Goal: Task Accomplishment & Management: Manage account settings

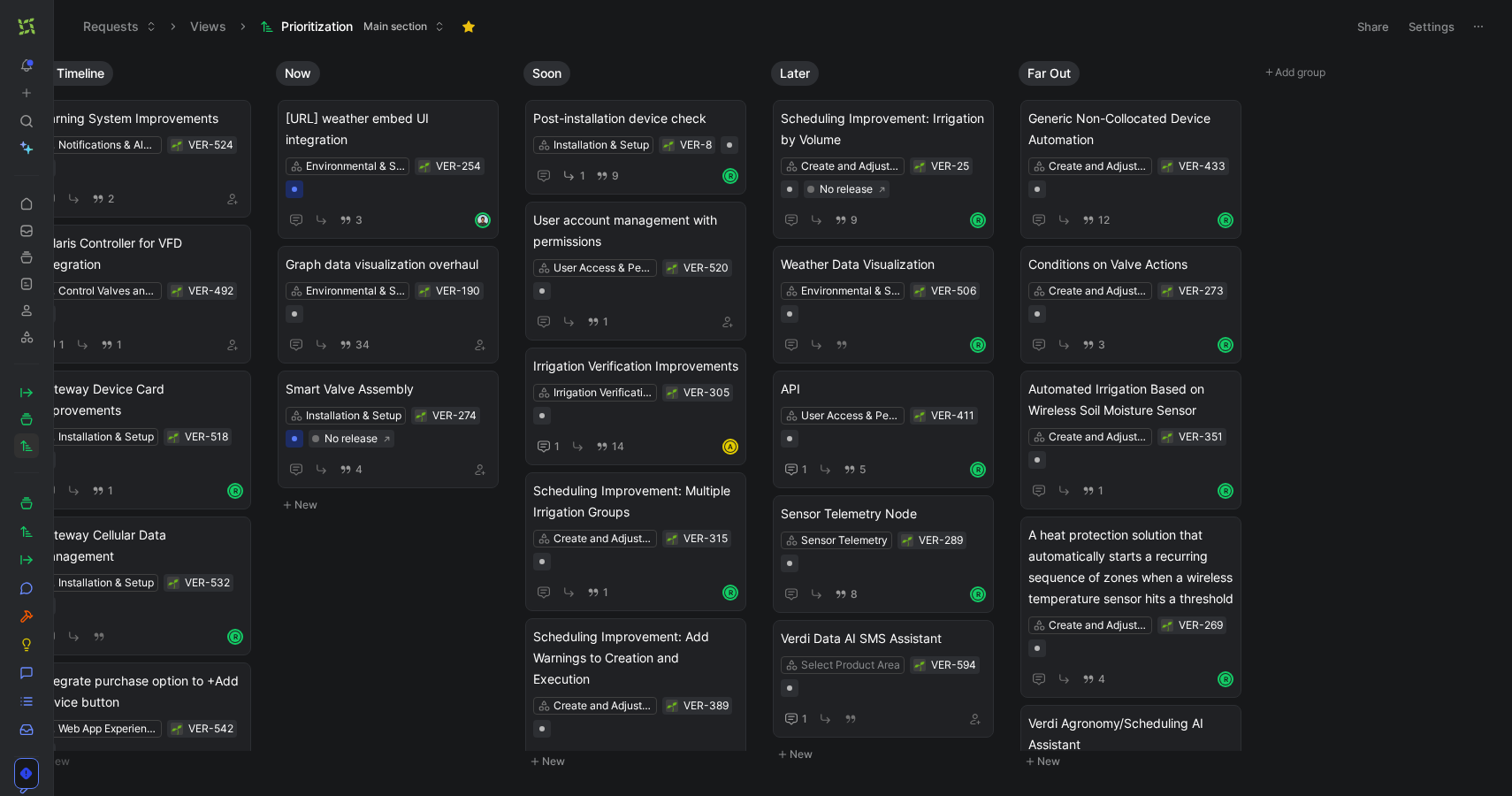
click at [49, 27] on button at bounding box center [58, 27] width 25 height 25
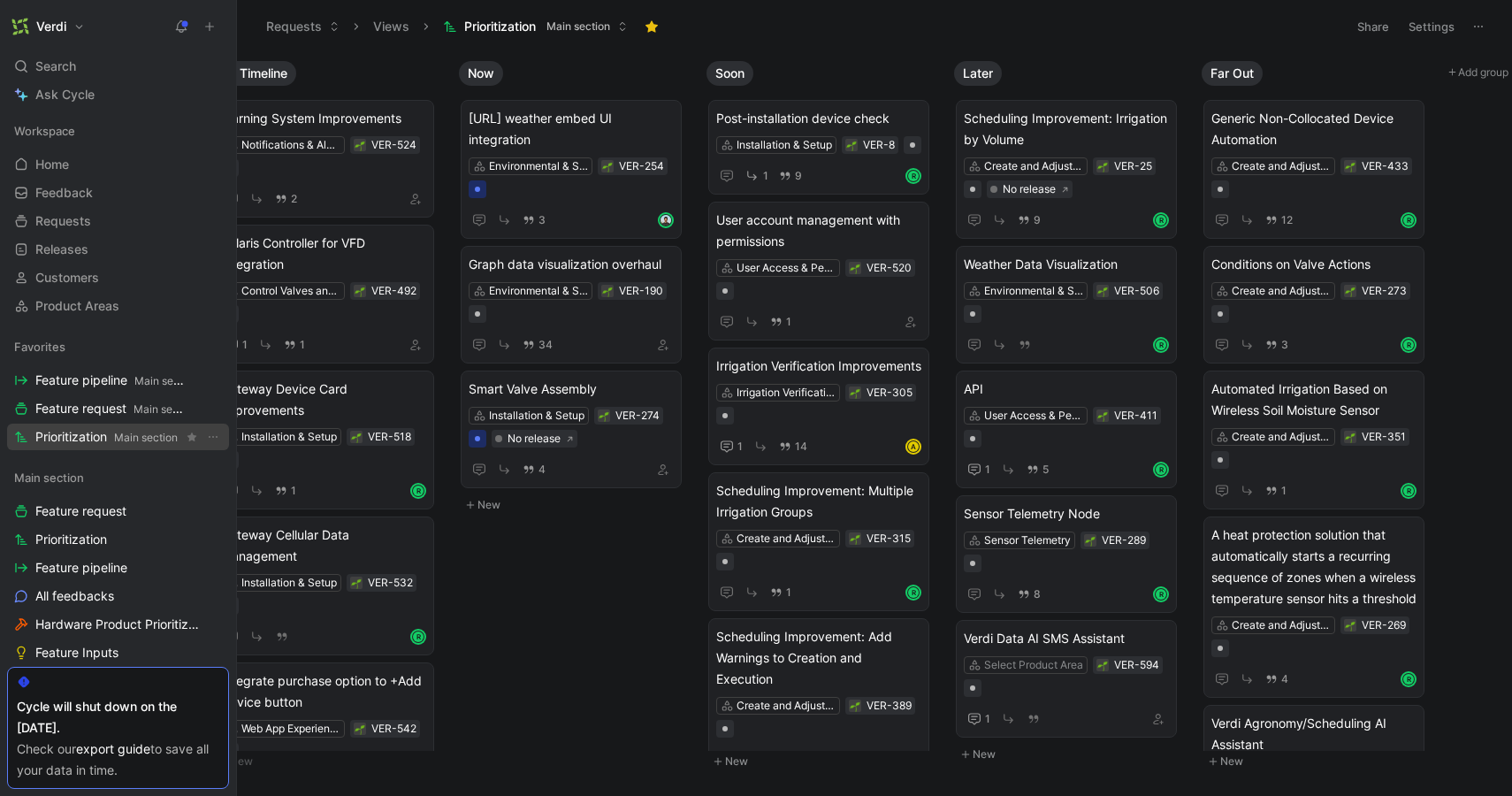
click at [81, 433] on span "Prioritization Main section" at bounding box center [106, 437] width 143 height 19
click at [95, 436] on span "Prioritization Main section" at bounding box center [106, 437] width 143 height 19
click at [234, 32] on icon at bounding box center [235, 27] width 14 height 14
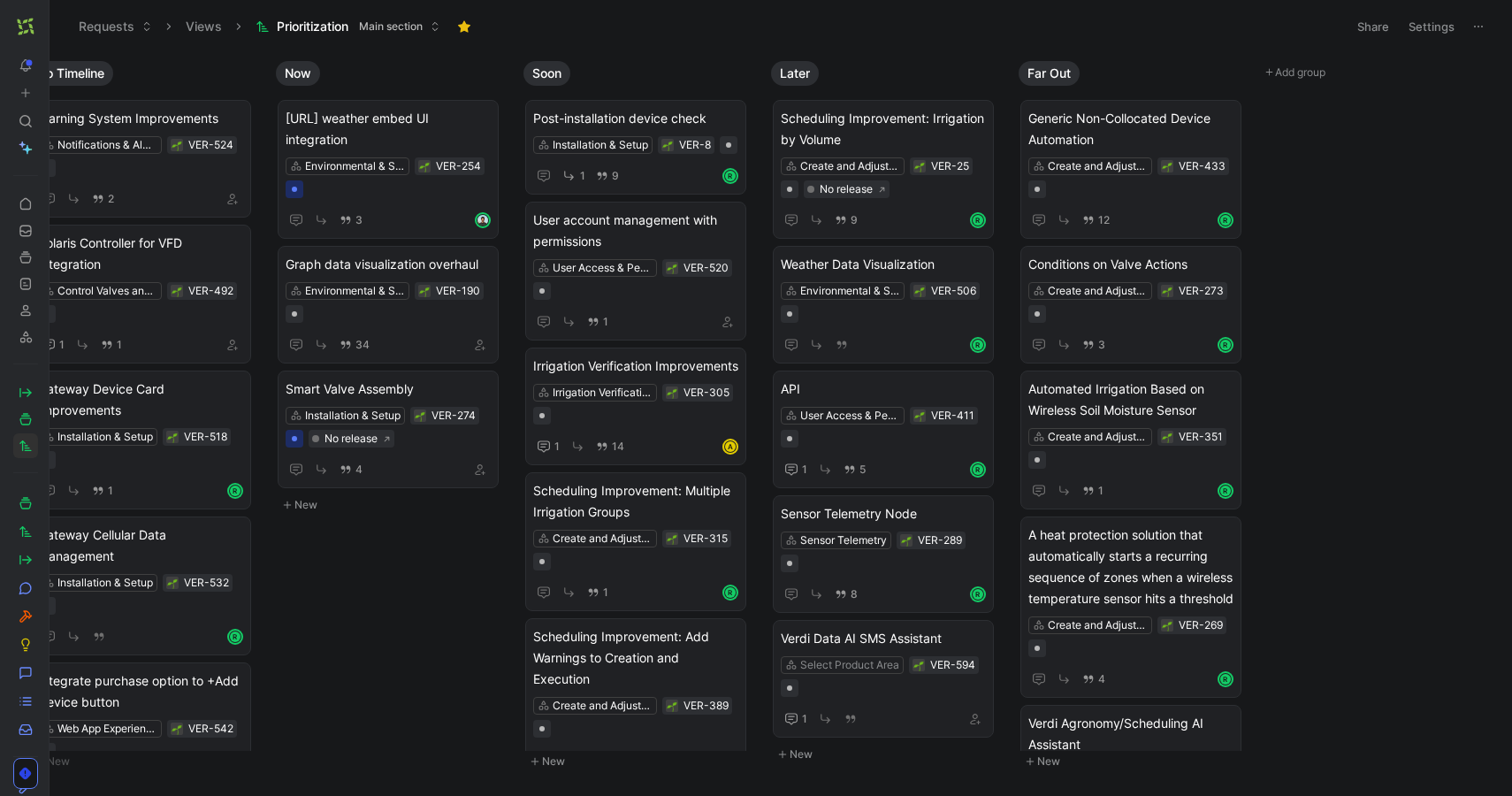
scroll to position [0, 41]
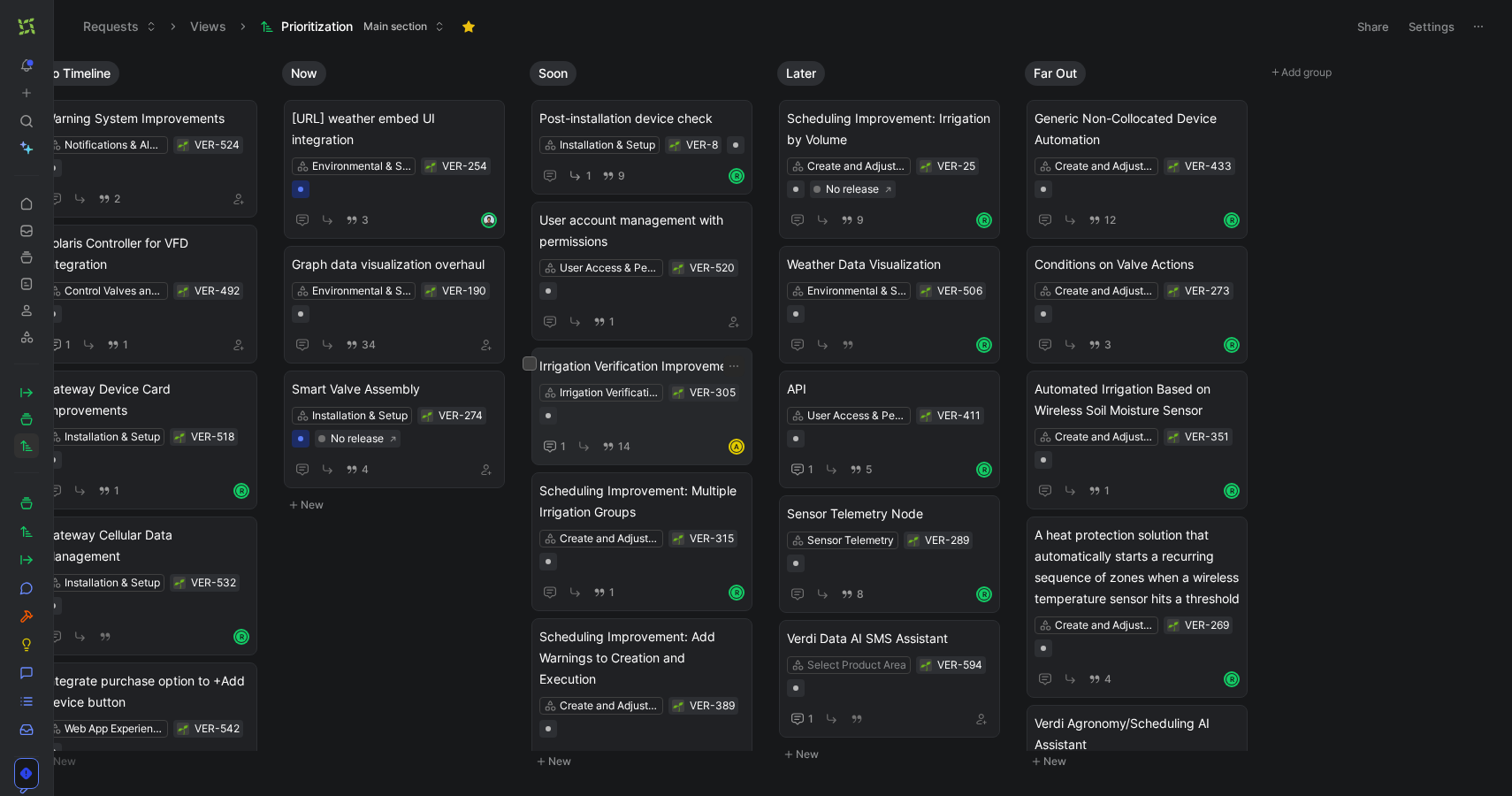
click at [687, 438] on div "1 14 A" at bounding box center [642, 446] width 205 height 22
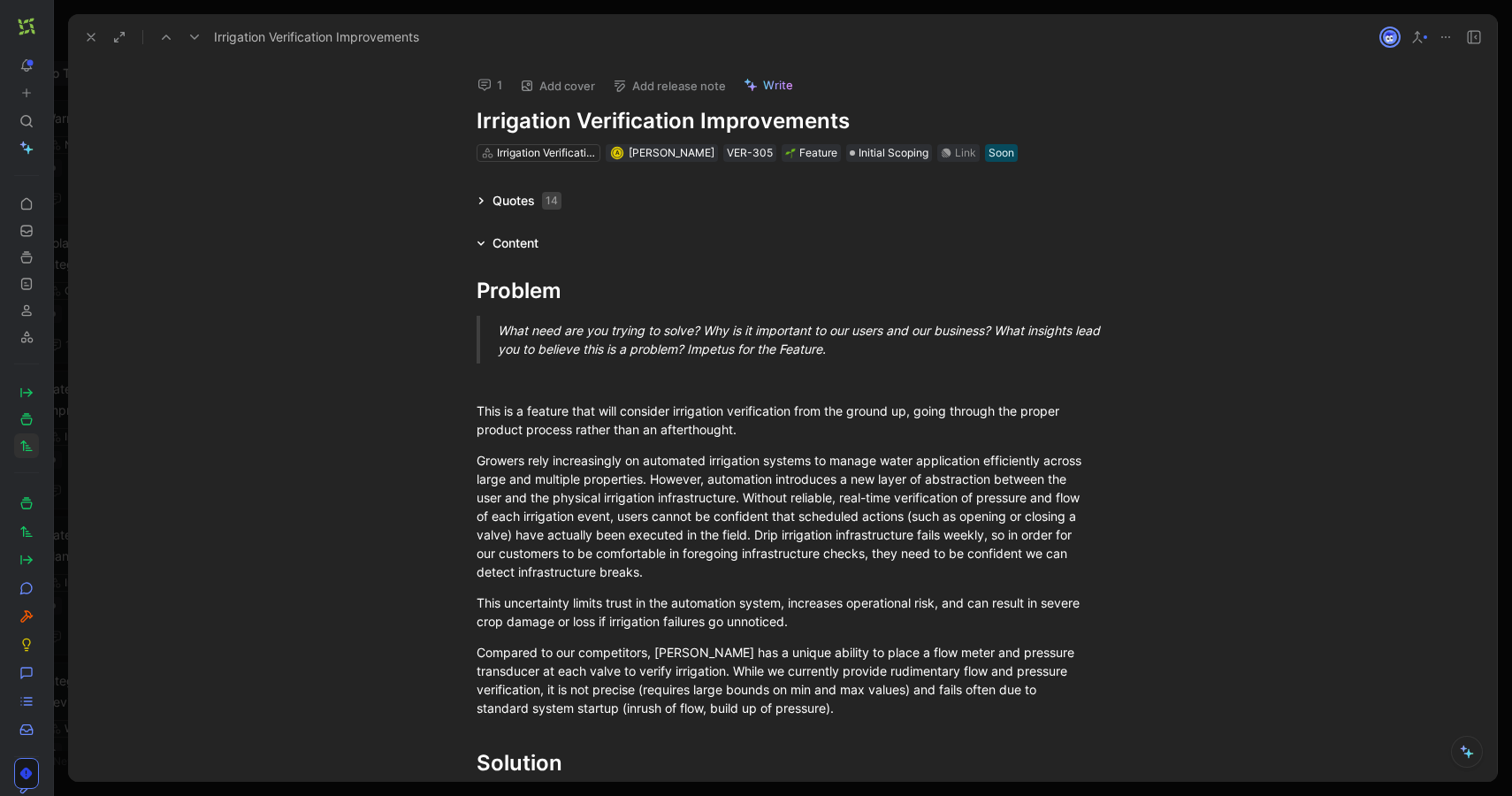
click at [478, 197] on icon at bounding box center [482, 201] width 9 height 9
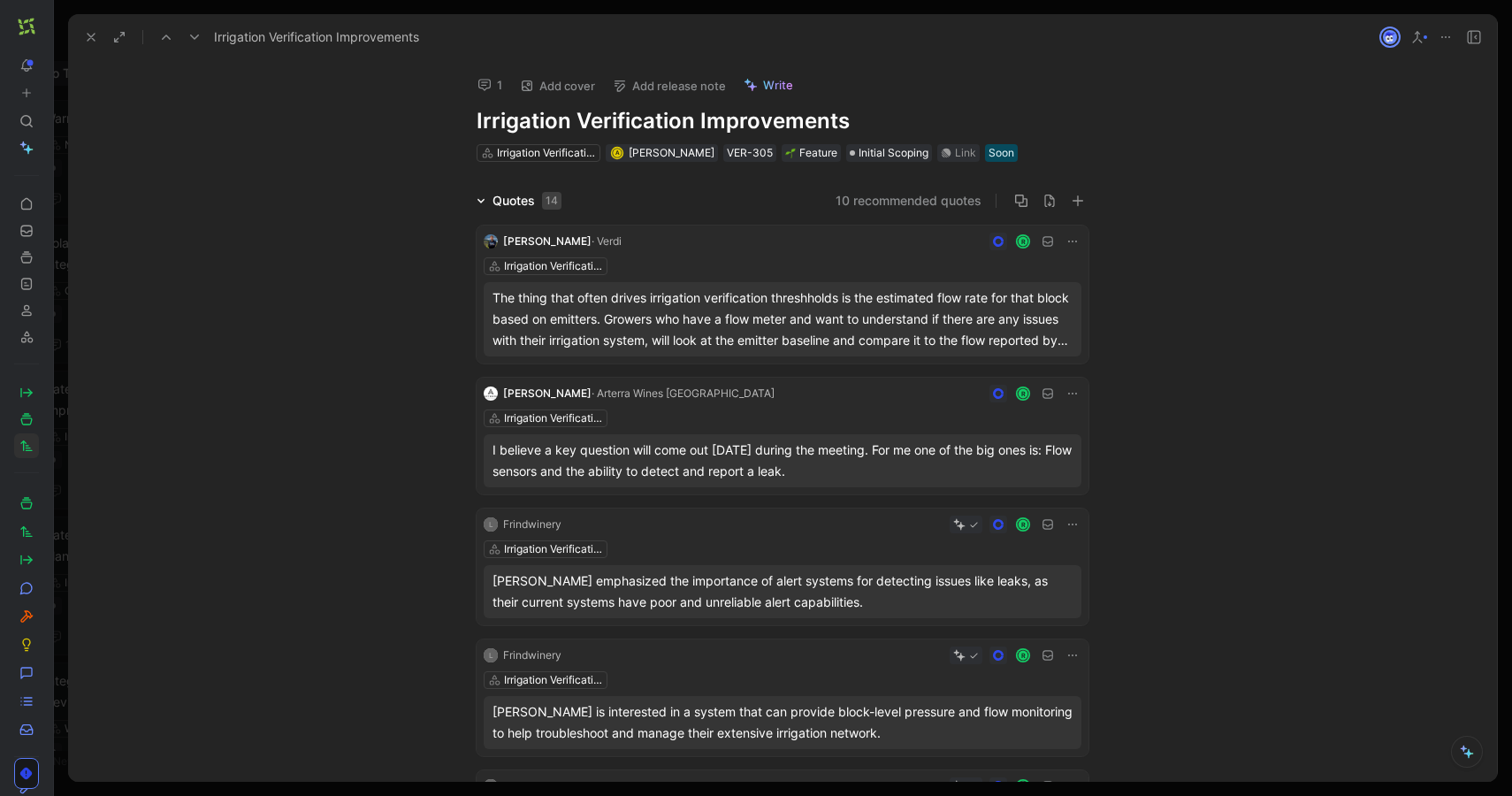
click at [474, 197] on div "Quotes 14" at bounding box center [520, 201] width 99 height 21
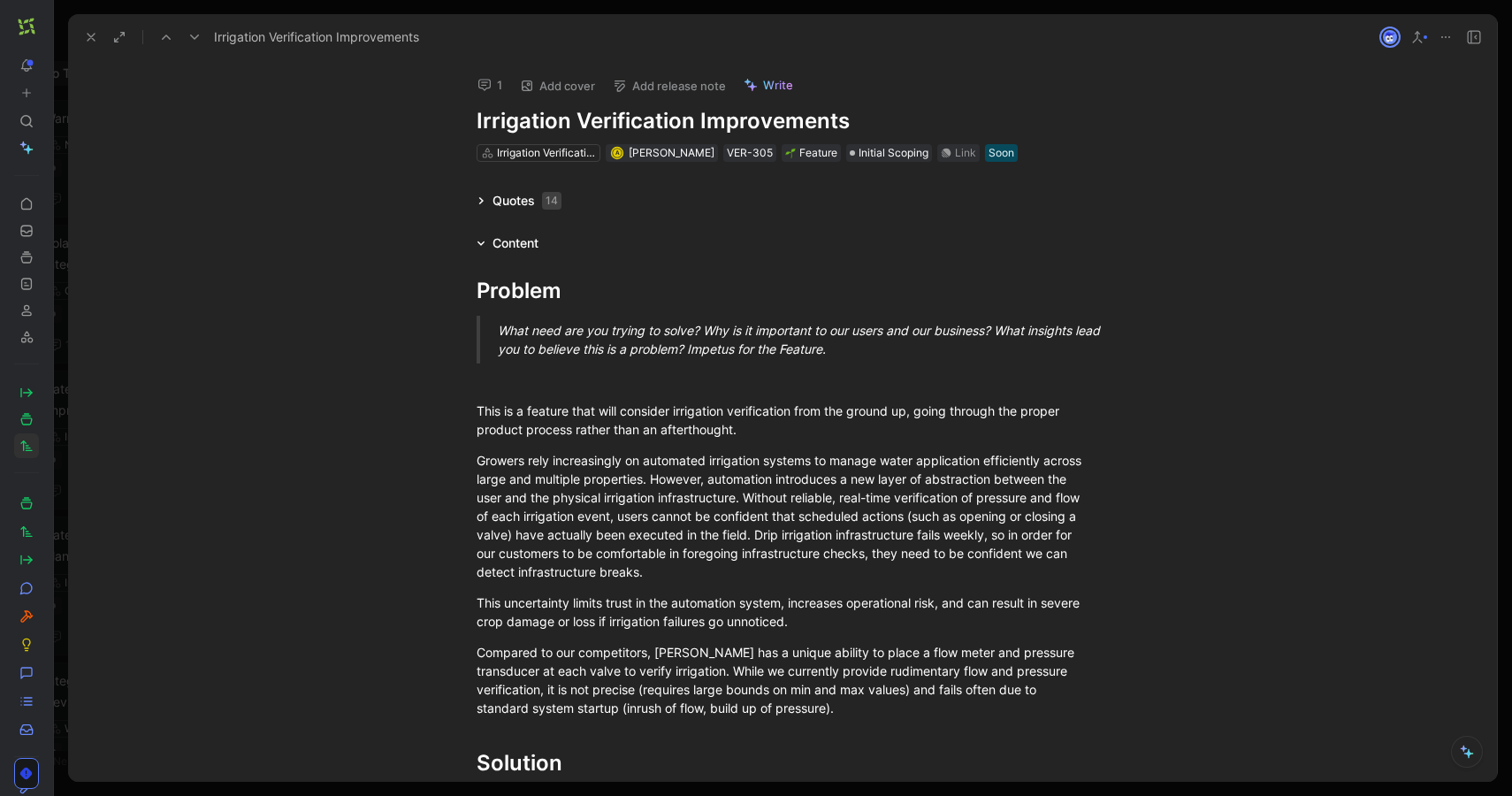
click at [524, 201] on div "Quotes 14" at bounding box center [528, 201] width 69 height 21
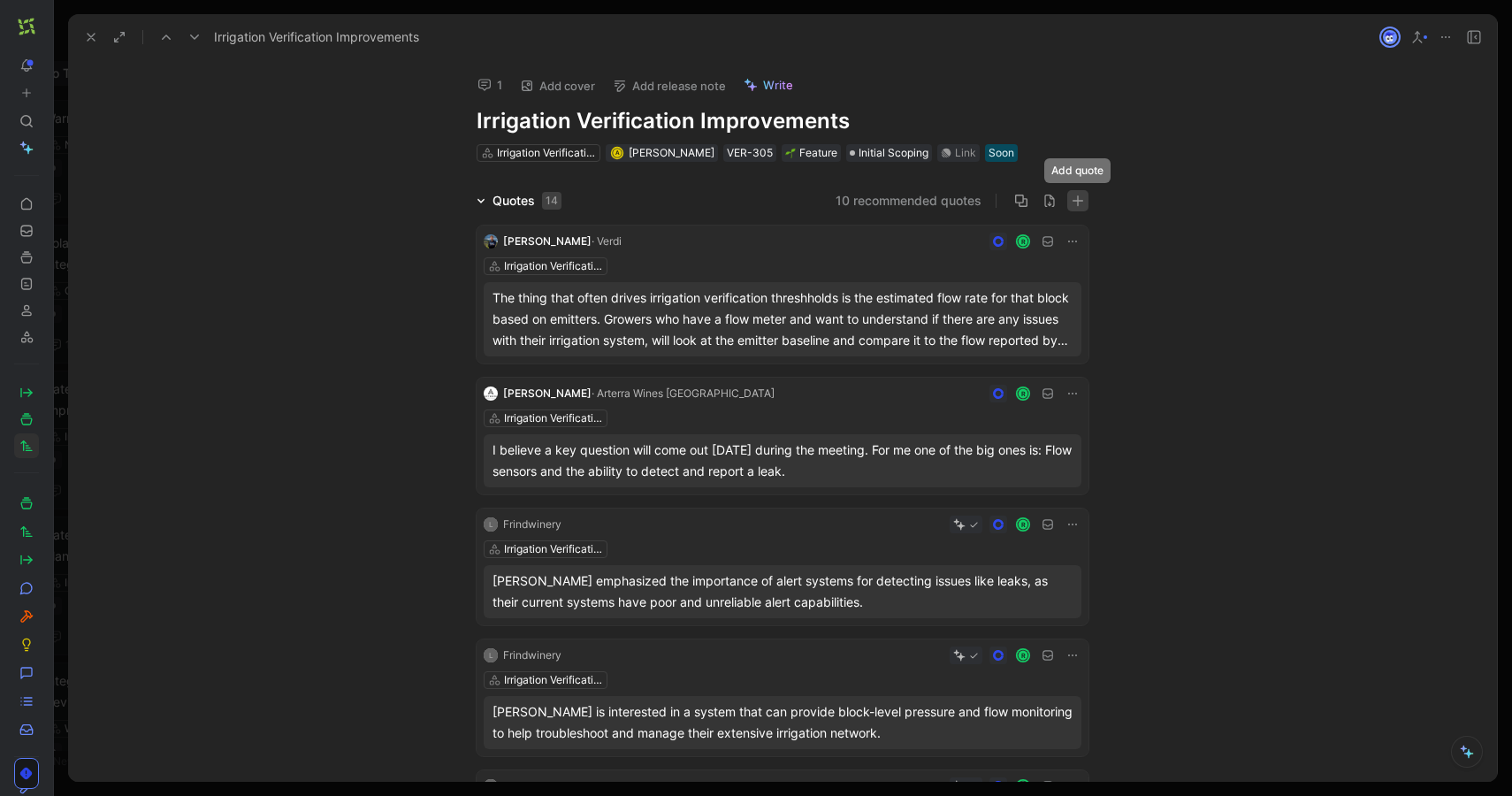
click at [1082, 198] on icon "button" at bounding box center [1078, 201] width 12 height 12
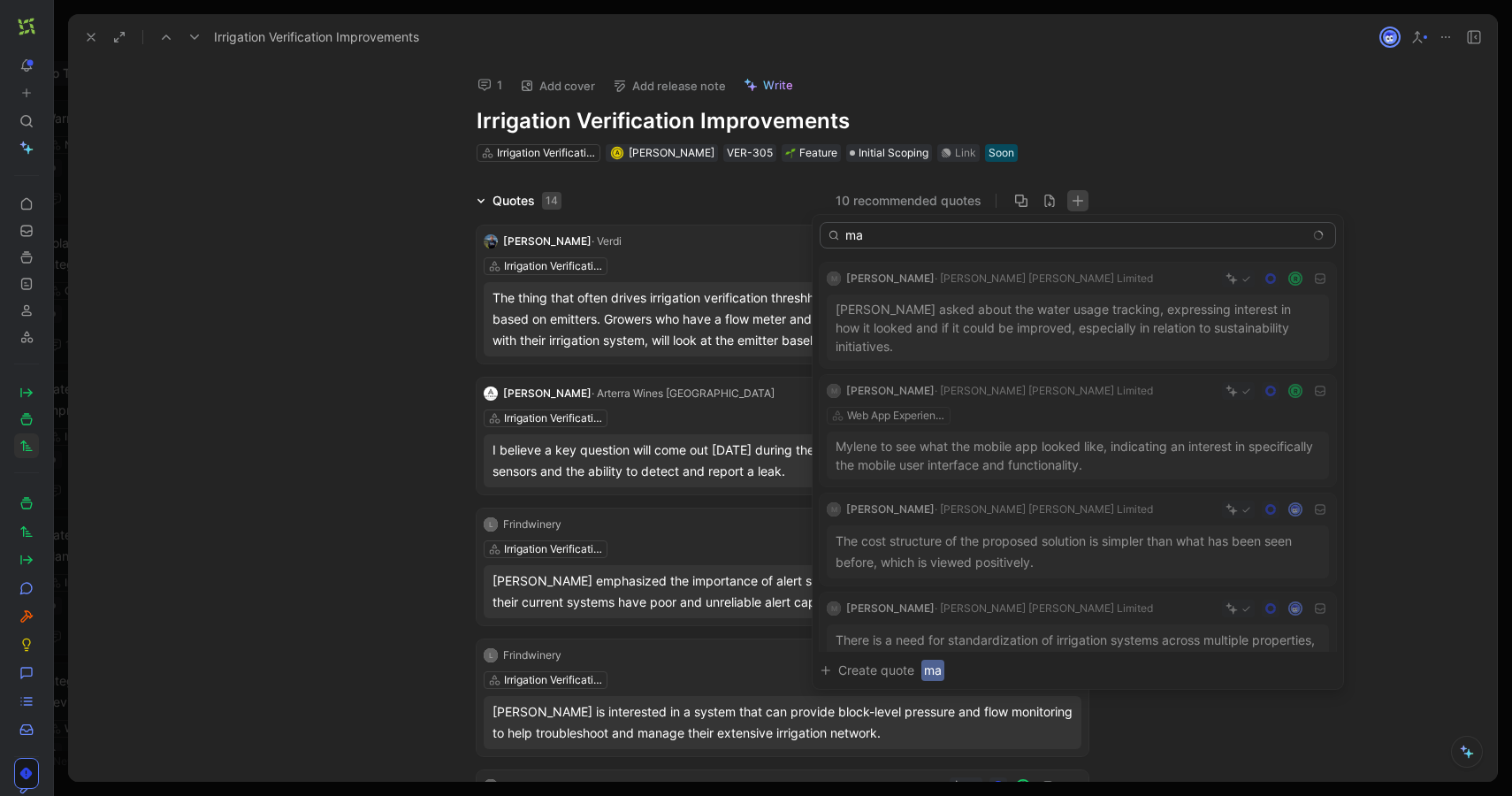
type input "m"
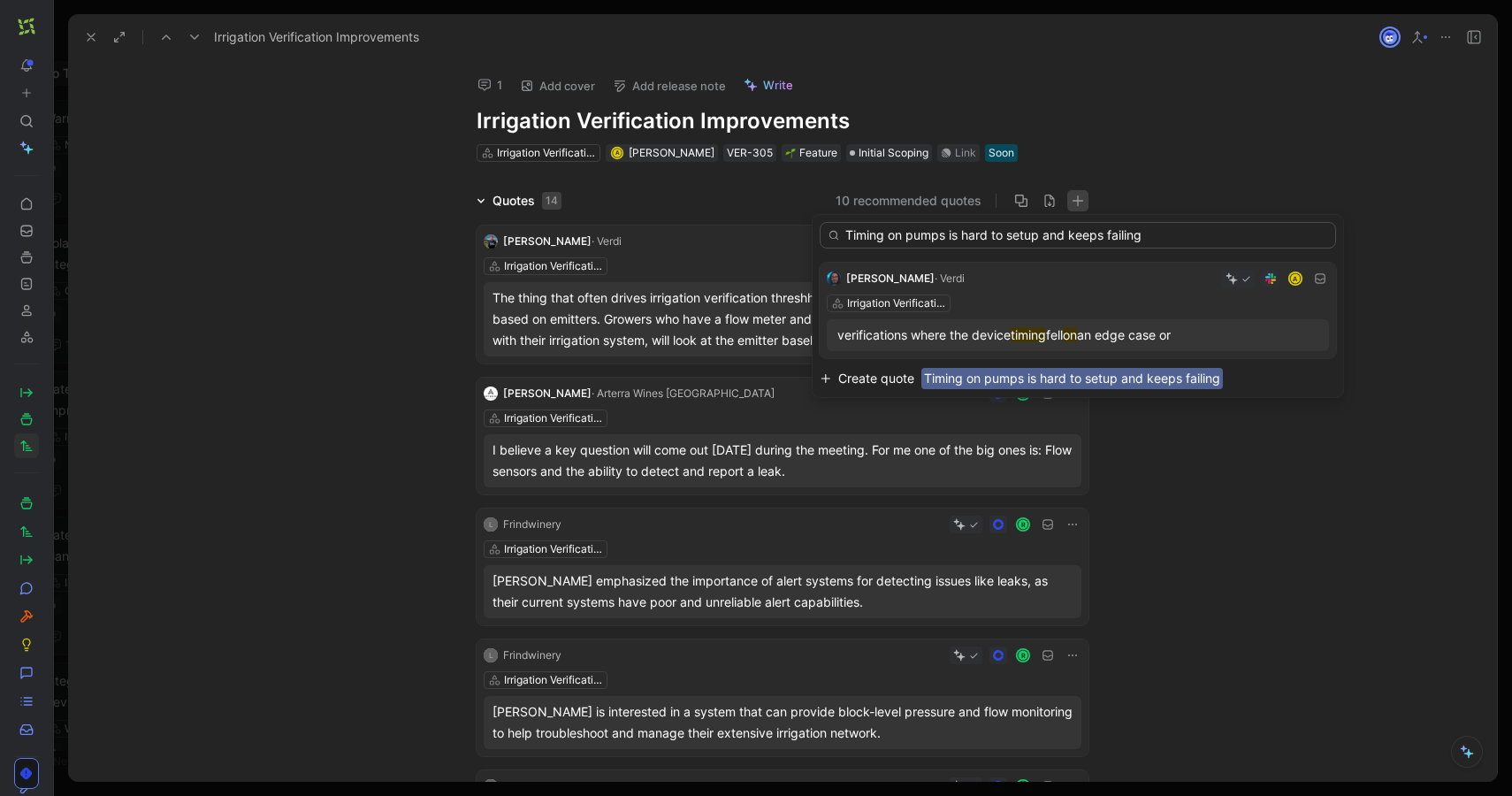
type input "Timing on pumps is hard to setup and keeps failing"
click at [1006, 376] on span "Timing on pumps is hard to setup and keeps failing" at bounding box center [1072, 379] width 302 height 21
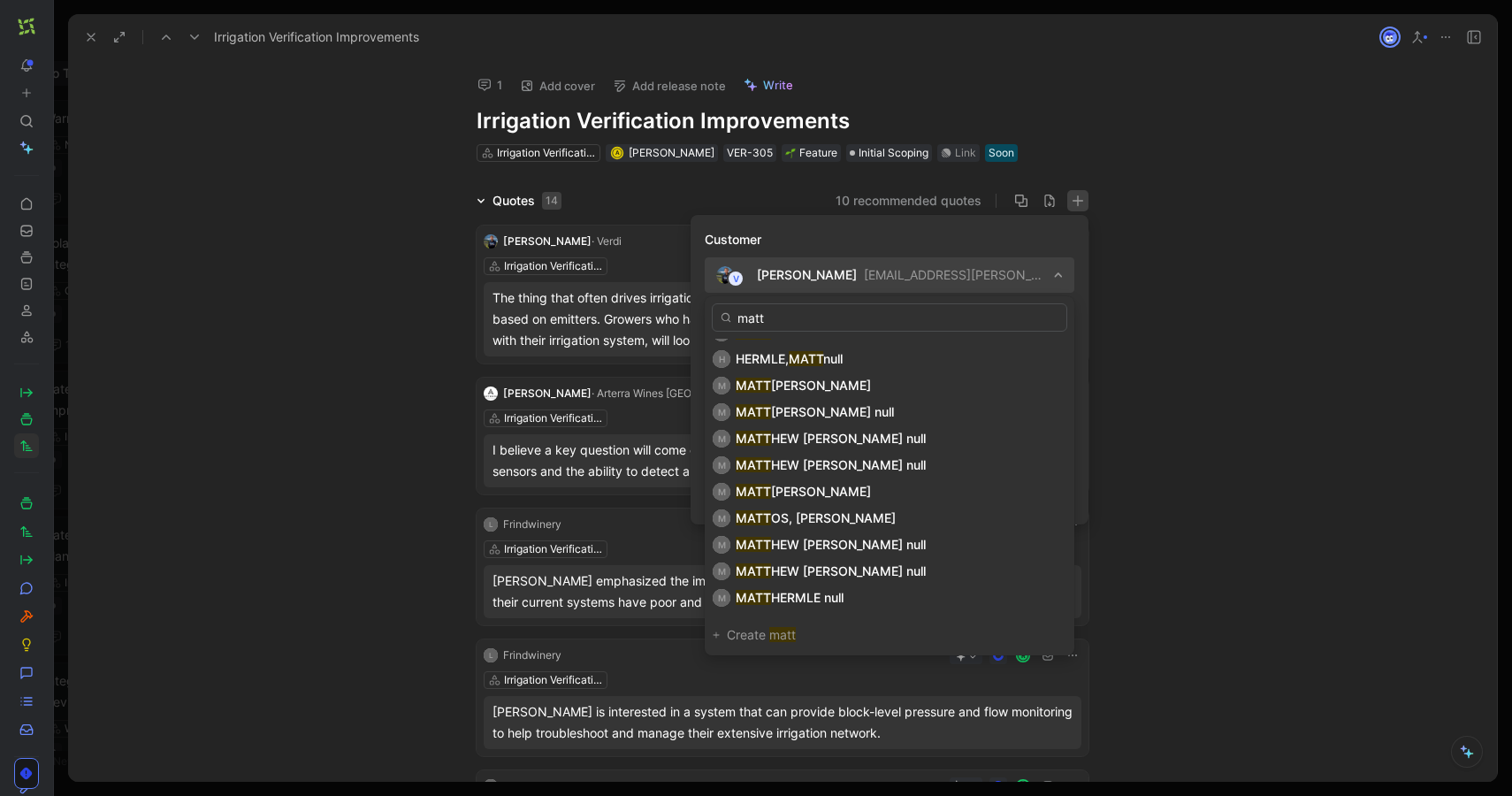
scroll to position [1565, 0]
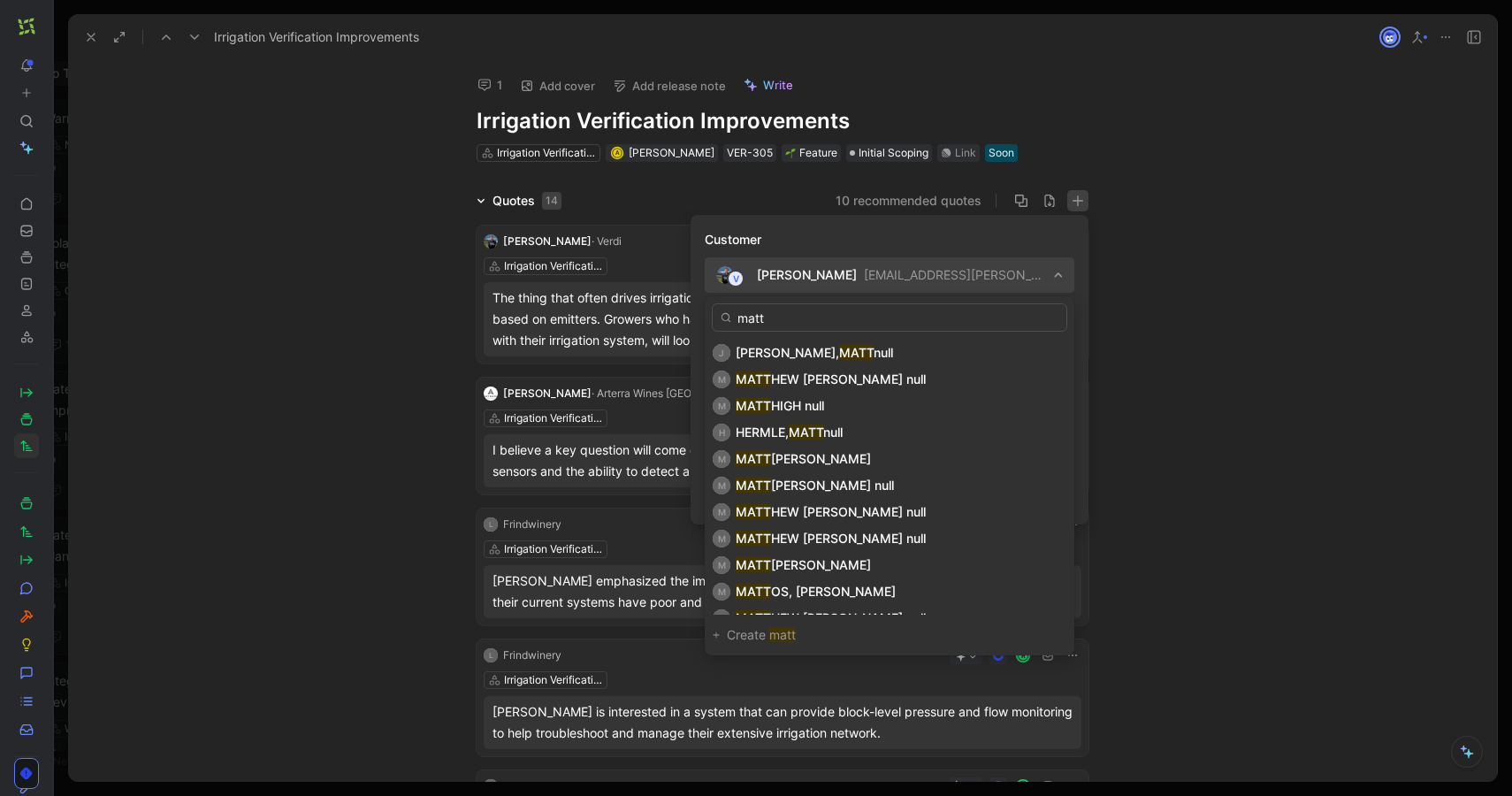
click at [752, 303] on div "[PERSON_NAME] M MATT ANCHORDOGUY [DOMAIN_NAME][EMAIL_ADDRESS][DOMAIN_NAME] [PER…" at bounding box center [890, 476] width 370 height 359
click at [750, 317] on input "matt" at bounding box center [890, 318] width 356 height 28
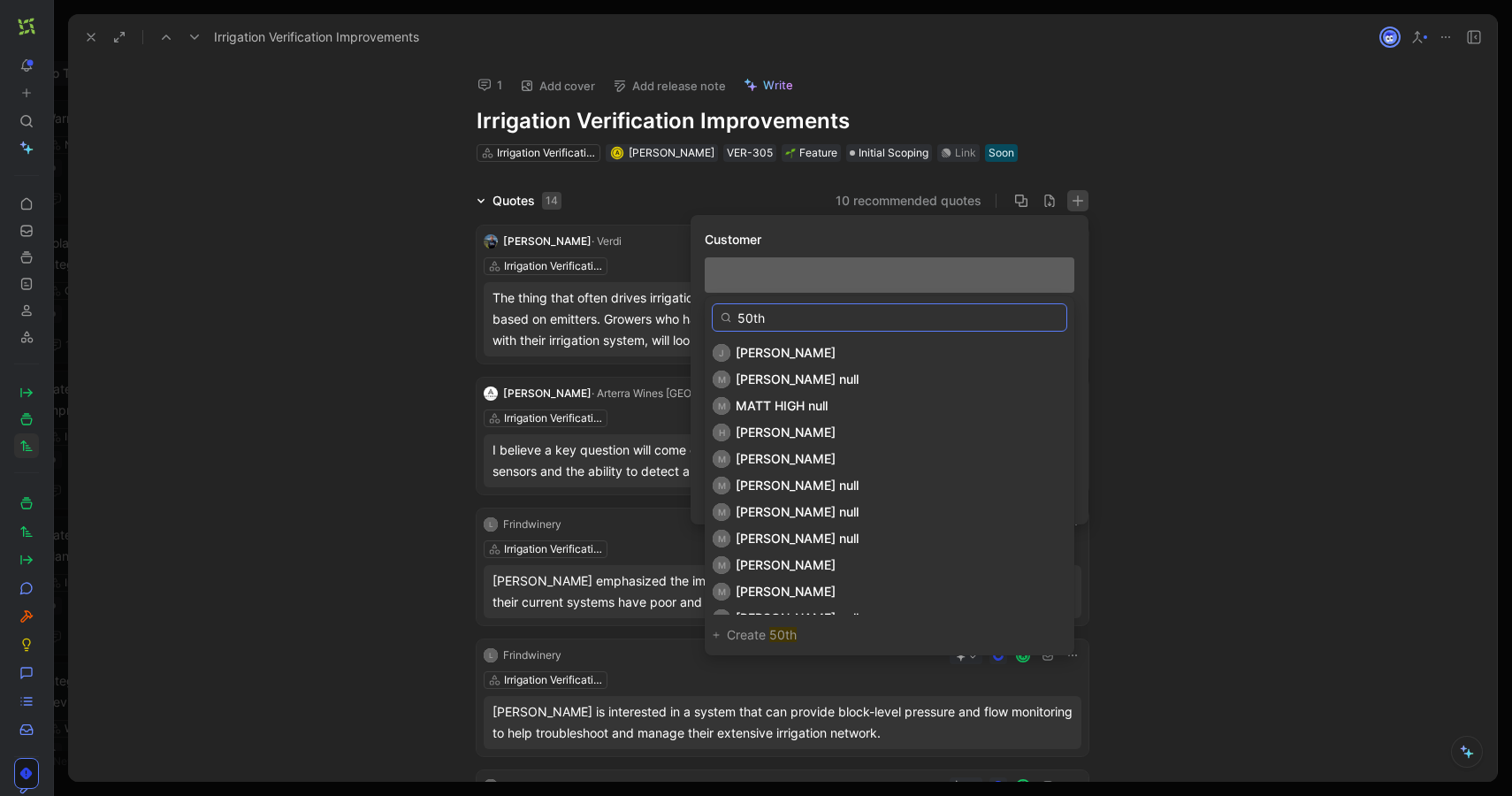
scroll to position [0, 0]
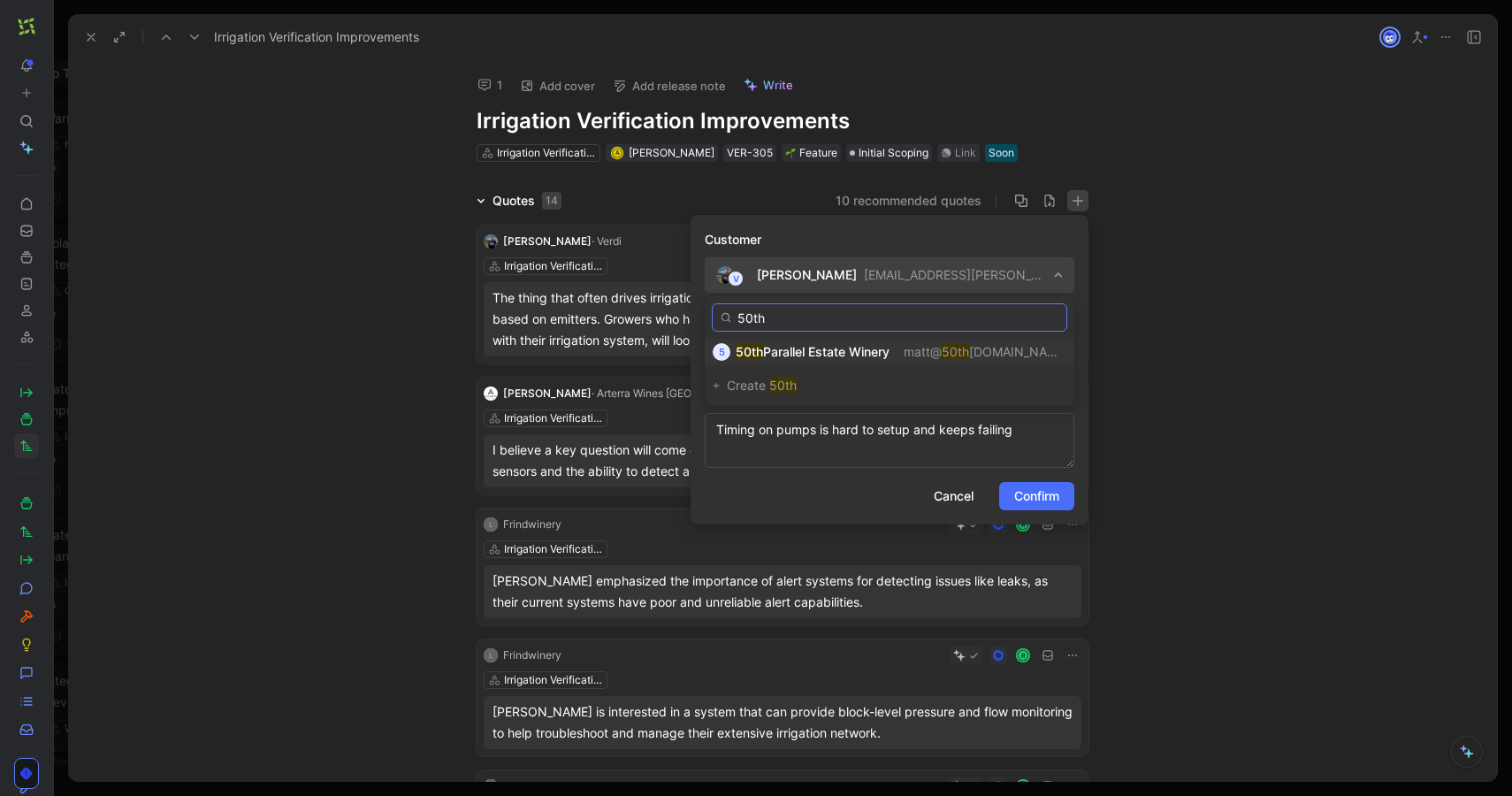
type input "50th"
click at [791, 348] on span "Parallel Estate Winery" at bounding box center [826, 352] width 127 height 15
click at [785, 444] on textarea "Timing on pumps is hard to setup and keeps failing" at bounding box center [890, 441] width 370 height 55
click at [1032, 498] on span "Confirm" at bounding box center [1037, 497] width 45 height 21
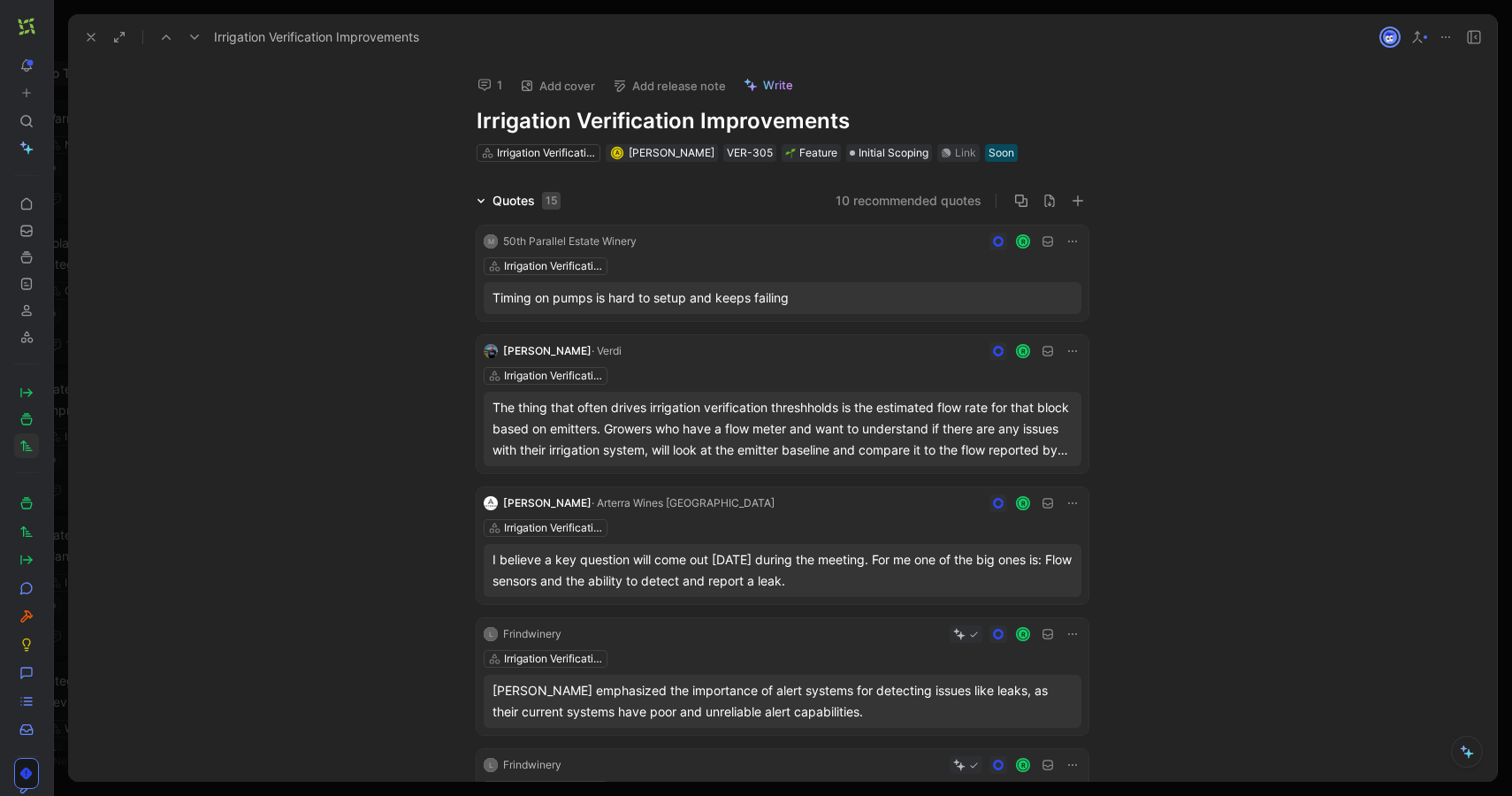
drag, startPoint x: 492, startPoint y: 128, endPoint x: 690, endPoint y: 119, distance: 198.2
click at [690, 119] on h1 "Irrigation Verification Improvements" at bounding box center [783, 121] width 612 height 28
click at [1066, 239] on icon at bounding box center [1073, 242] width 14 height 14
click at [1030, 359] on span "Delete quote" at bounding box center [1018, 353] width 74 height 15
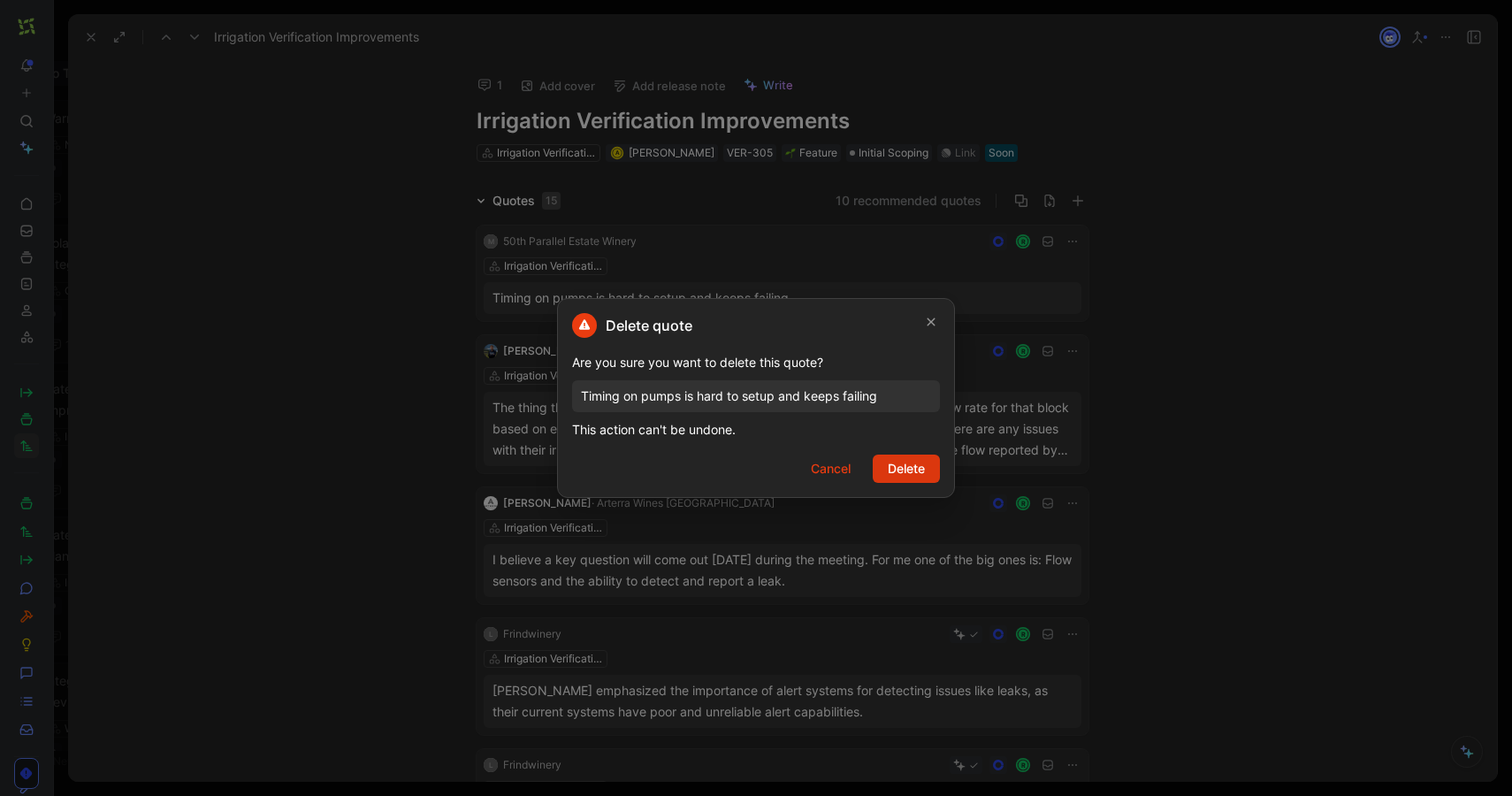
click at [903, 471] on span "Delete" at bounding box center [906, 469] width 37 height 21
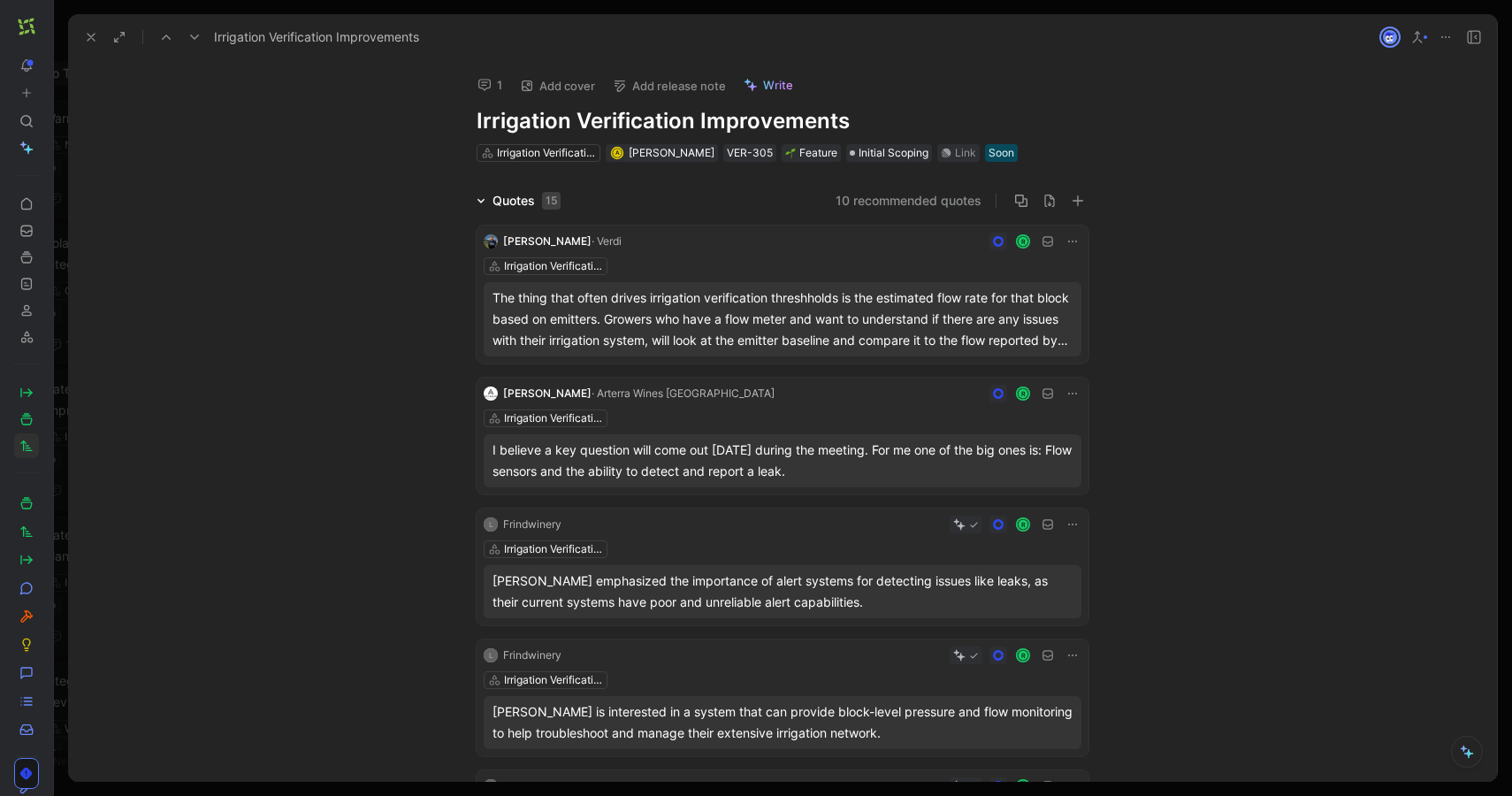
click at [84, 40] on icon at bounding box center [91, 37] width 14 height 14
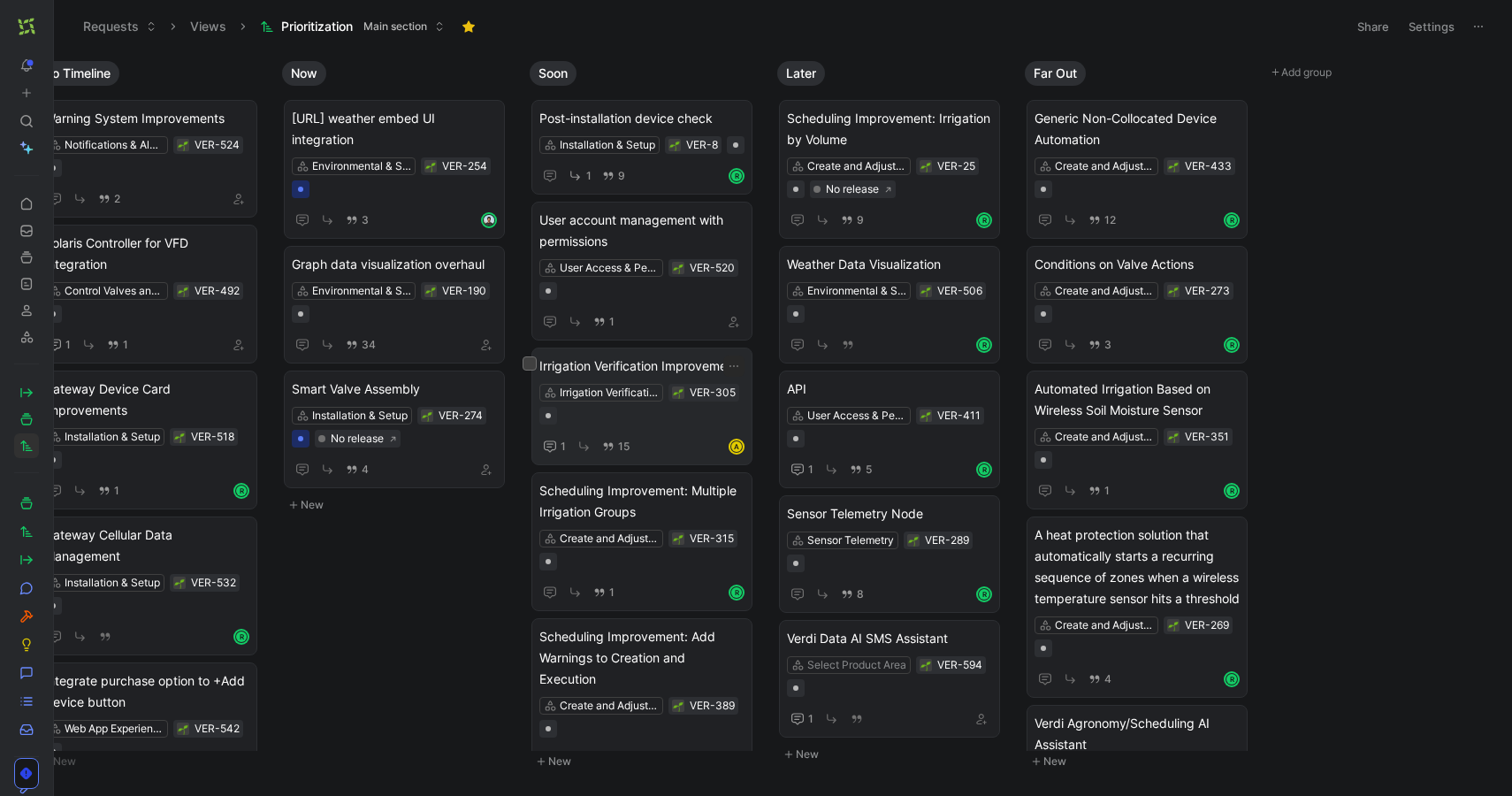
scroll to position [305, 0]
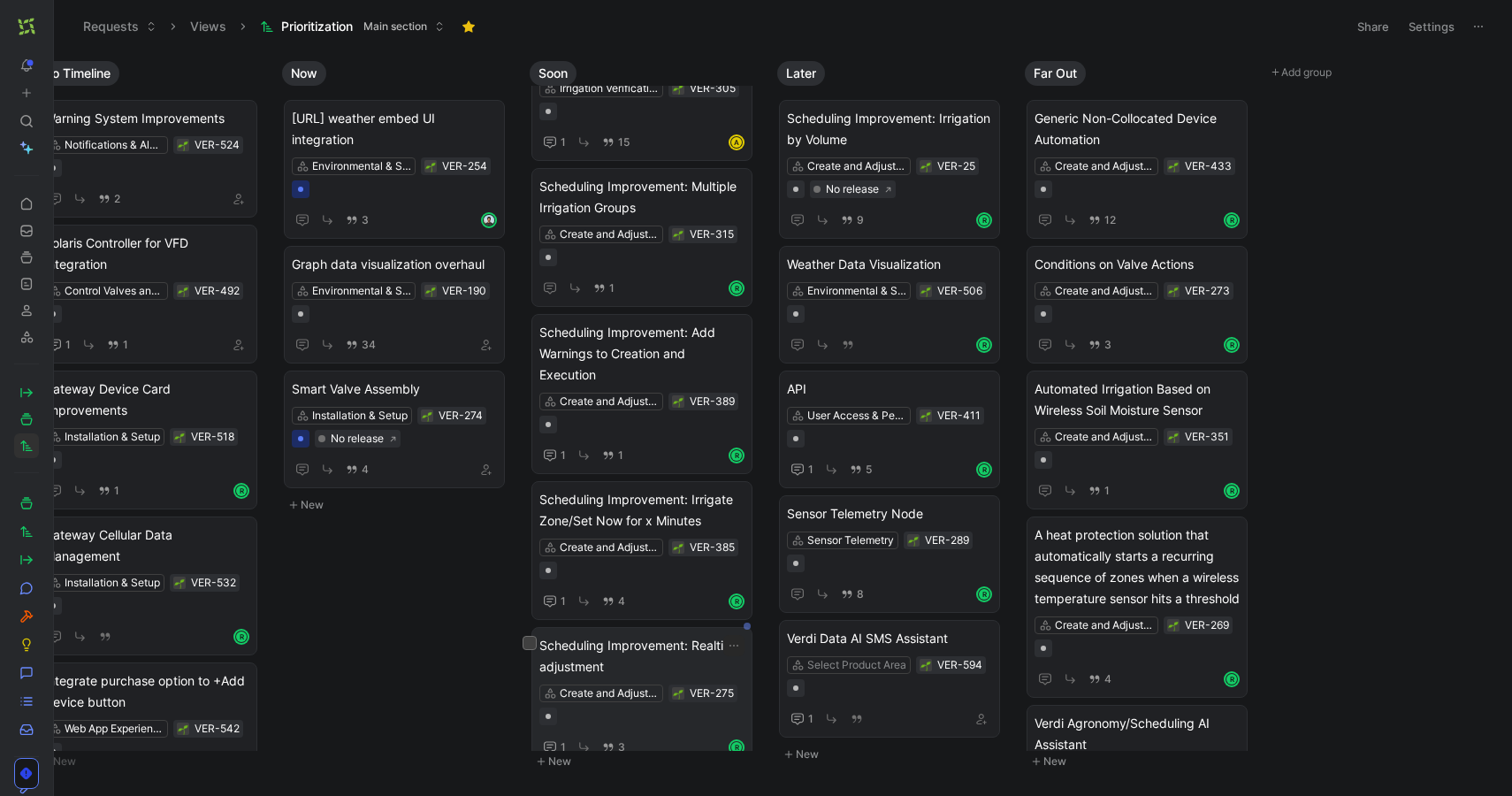
click at [653, 635] on span "Scheduling Improvement: Realtime adjustment" at bounding box center [642, 656] width 205 height 43
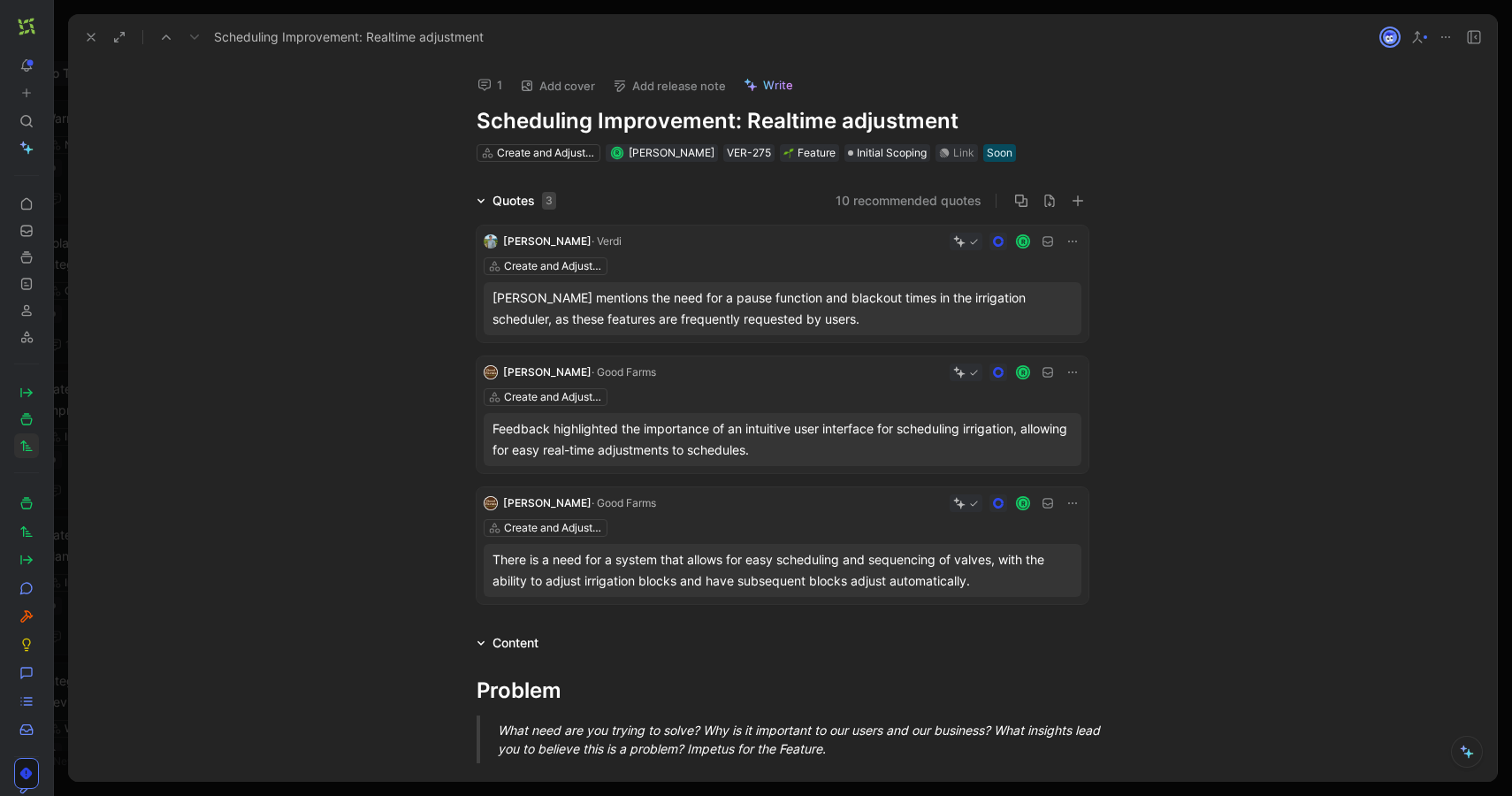
click at [484, 200] on icon at bounding box center [482, 201] width 9 height 9
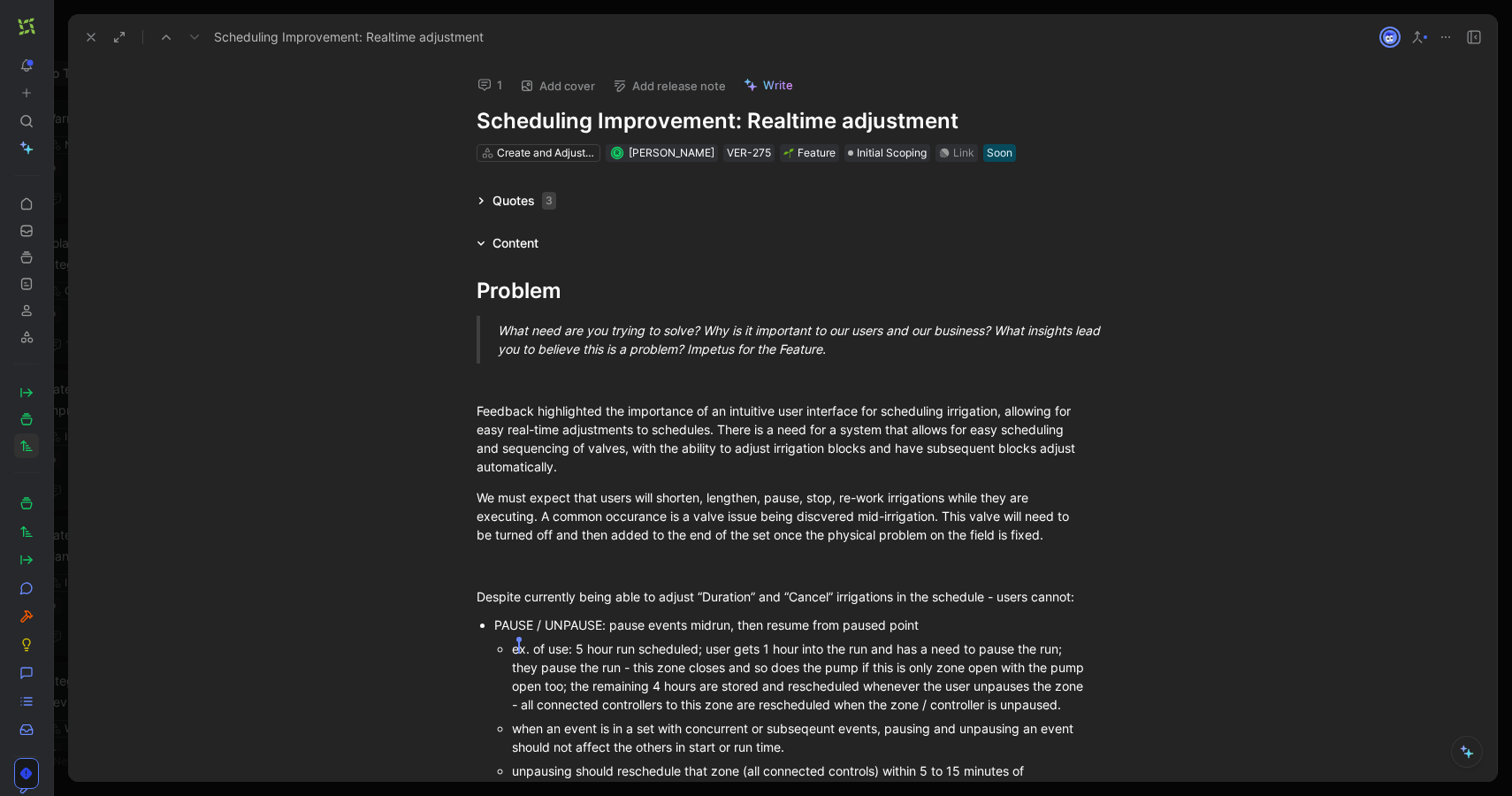
click at [513, 206] on div "Quotes 3" at bounding box center [525, 201] width 64 height 21
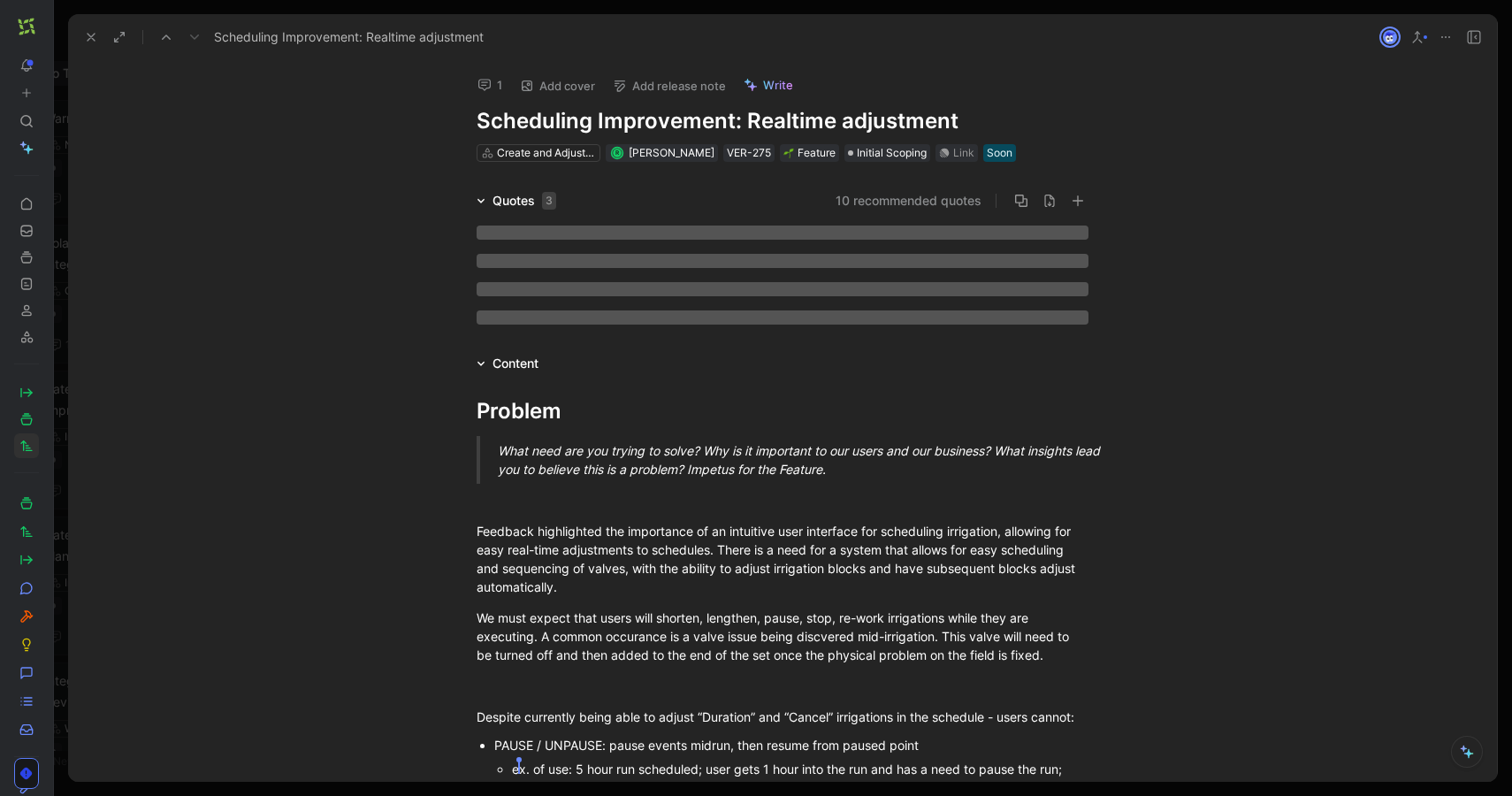
click at [511, 204] on div "Quotes 3" at bounding box center [525, 201] width 64 height 21
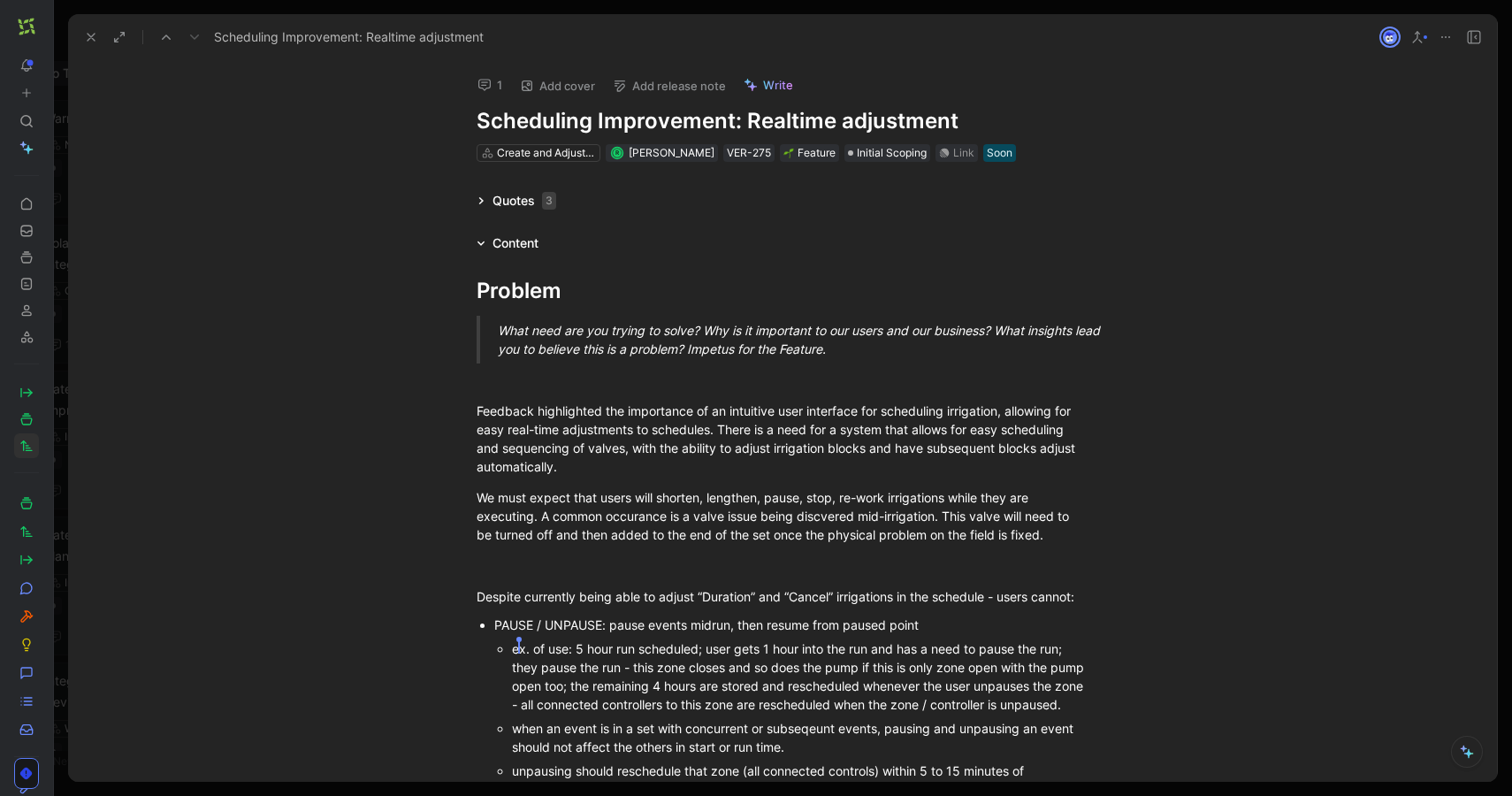
click at [93, 31] on icon at bounding box center [91, 37] width 14 height 14
